Goal: Information Seeking & Learning: Check status

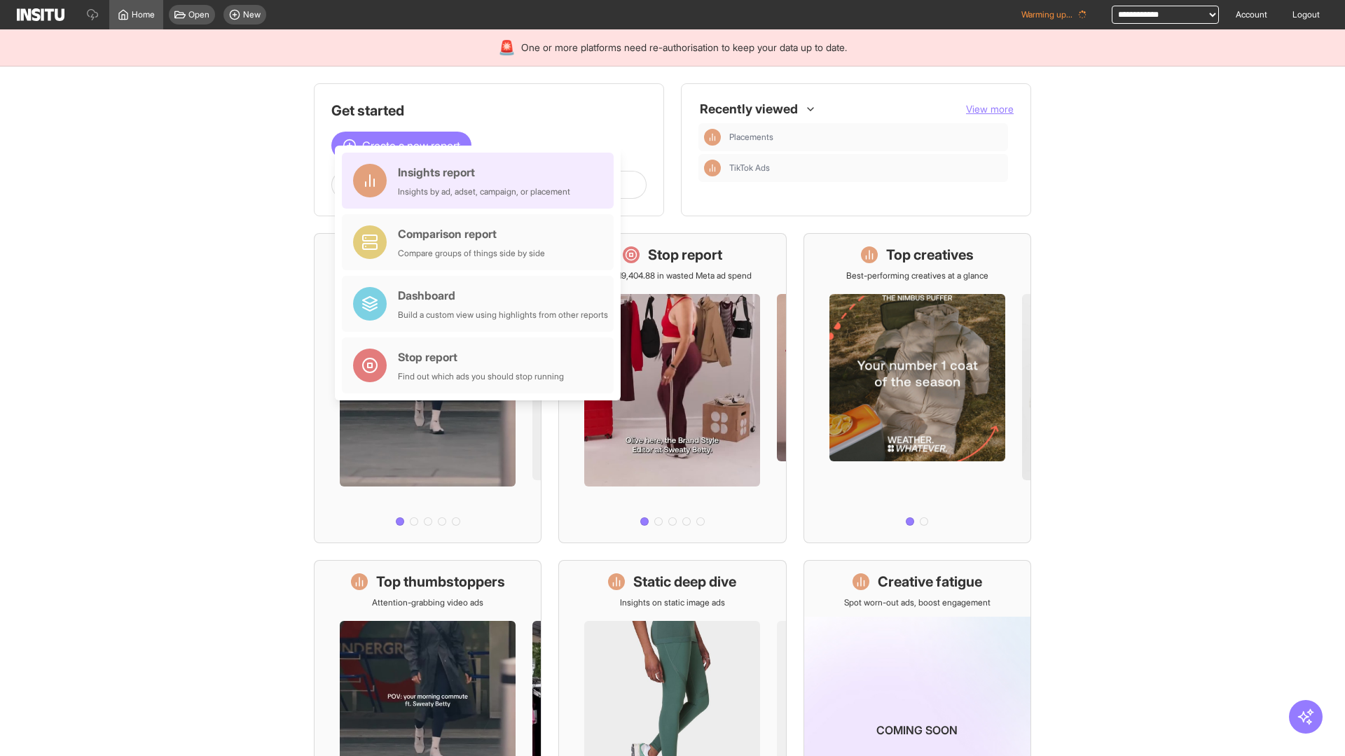
click at [481, 181] on div "Insights report Insights by ad, adset, campaign, or placement" at bounding box center [484, 181] width 172 height 34
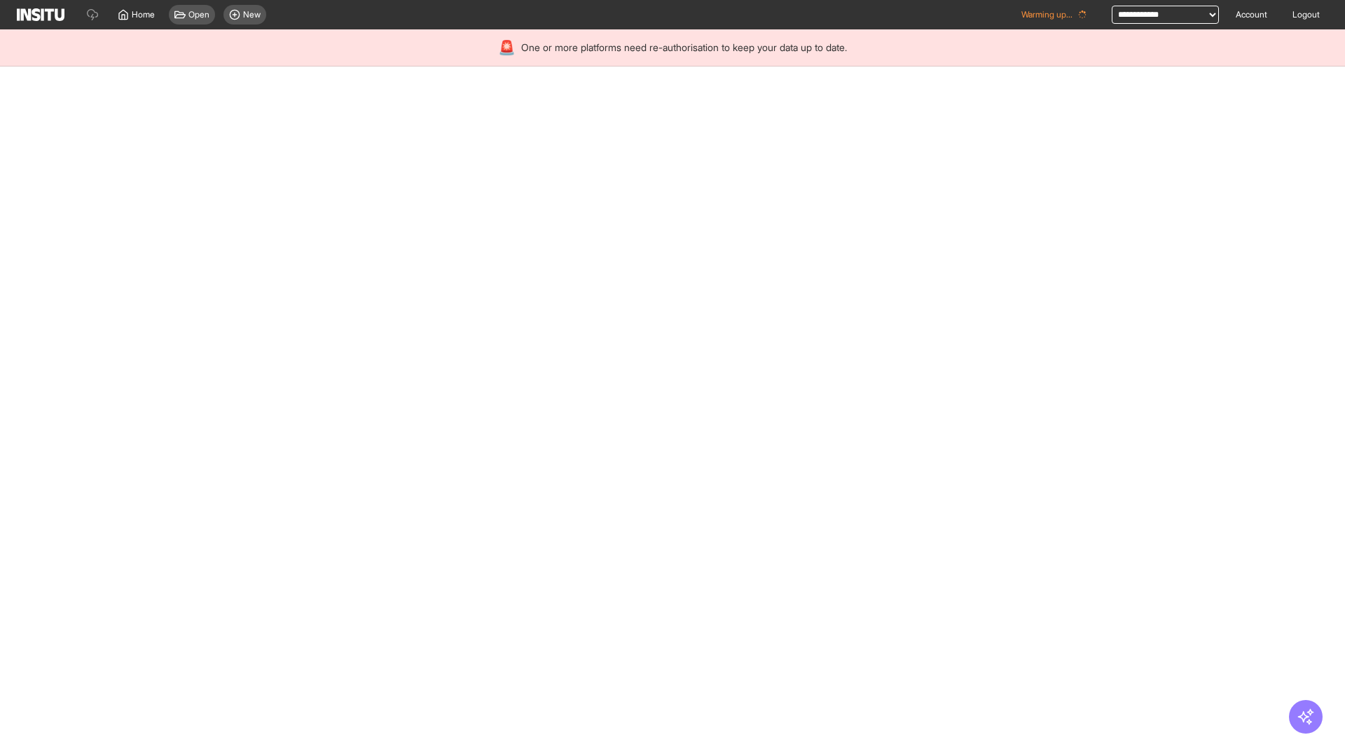
select select "**"
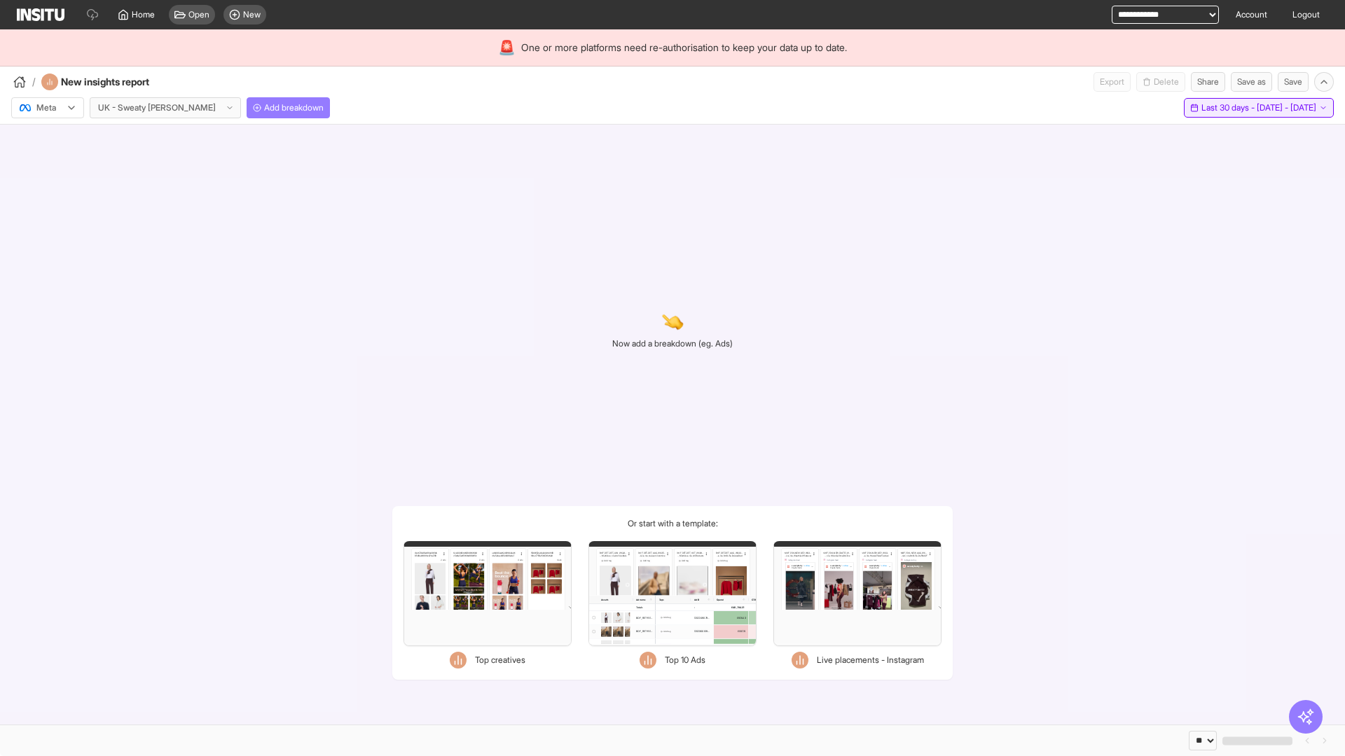
click at [1226, 108] on span "Last 30 days - [DATE] - [DATE]" at bounding box center [1258, 107] width 115 height 11
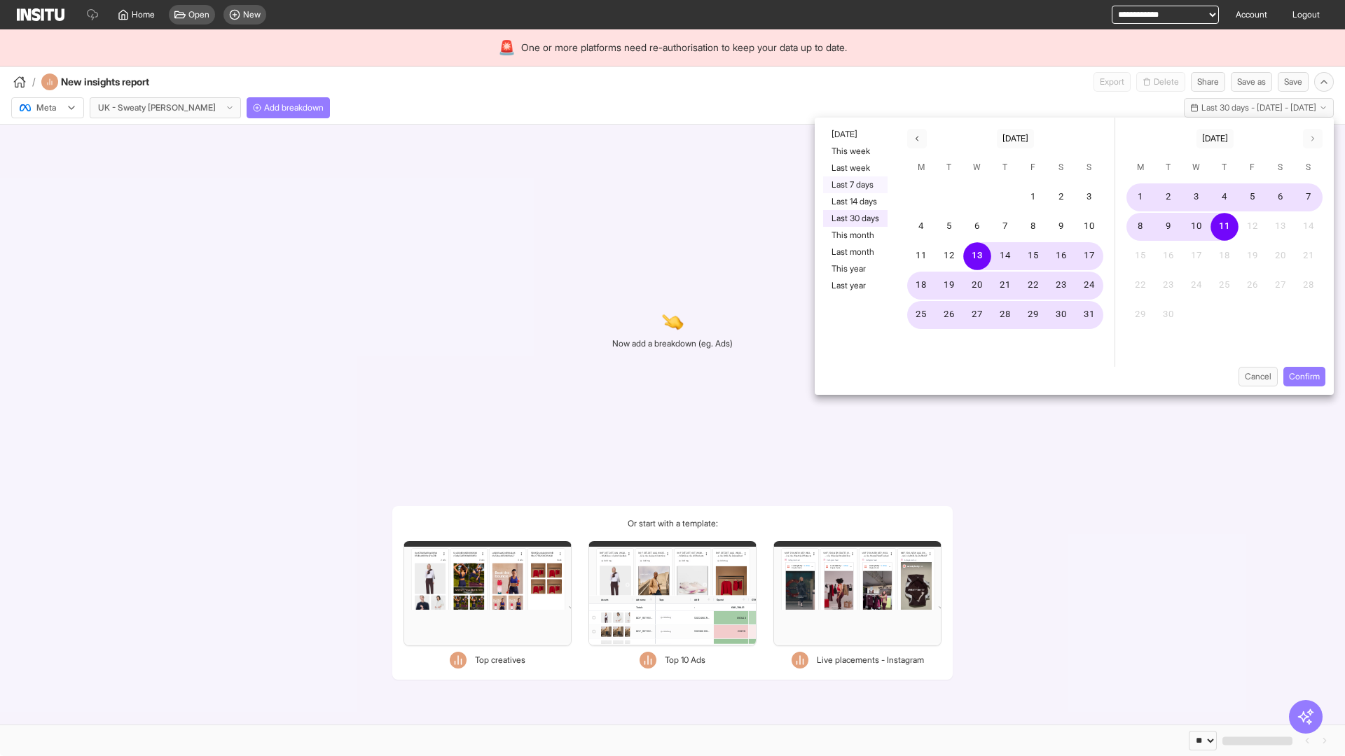
click at [854, 185] on button "Last 7 days" at bounding box center [855, 185] width 64 height 17
